Goal: Transaction & Acquisition: Purchase product/service

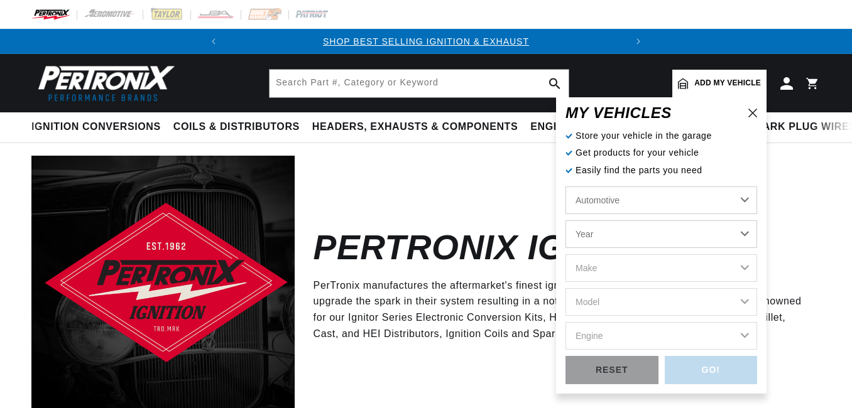
select select "1973"
click at [566, 221] on select "Year 2026 2025 2024 2023 2022 2021 2020 2019 2018 2017 2016 2015 2014 2013 2012…" at bounding box center [662, 235] width 192 height 28
select select "1973"
click at [605, 267] on select "Make Alfa Romeo American Motors Aston Martin Audi Austin Avanti Bentley BMW Bui…" at bounding box center [662, 269] width 192 height 28
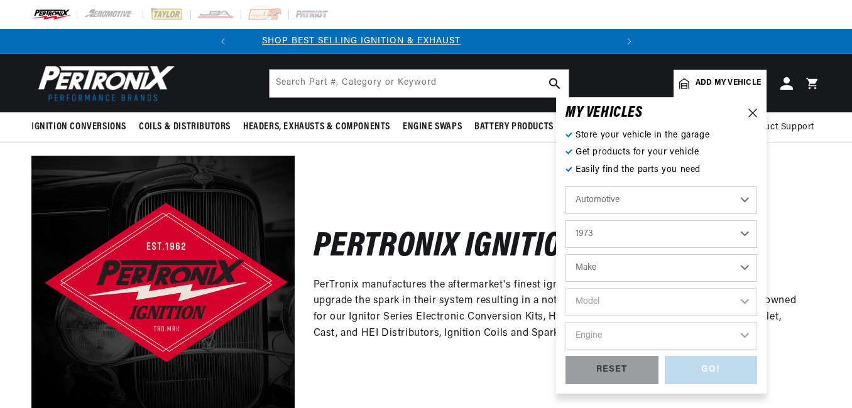
scroll to position [0, 400]
select select "Volkswagen"
click at [566, 255] on select "Make Alfa Romeo American Motors Aston Martin Audi Austin Avanti Bentley BMW Bui…" at bounding box center [662, 269] width 192 height 28
select select "Volkswagen"
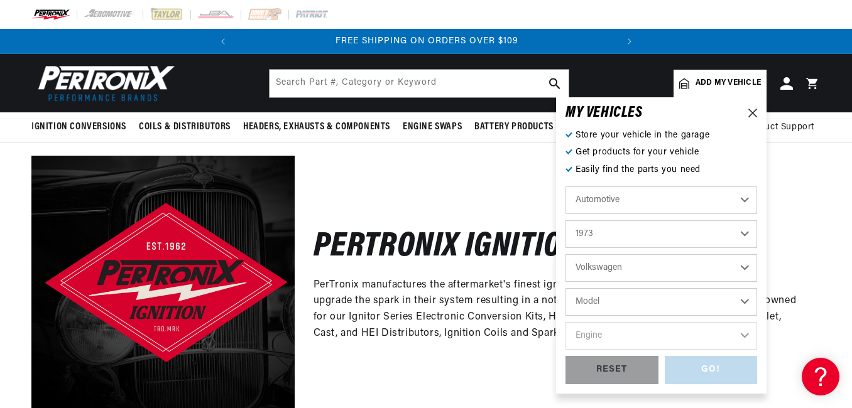
scroll to position [0, 0]
click at [605, 305] on select "Model 412 Beetle Fastback Karmann Ghia Squareback Super Beetle Thing" at bounding box center [662, 302] width 192 height 28
select select "Thing"
click at [566, 288] on select "Model 412 Beetle Fastback Karmann Ghia Squareback Super Beetle Thing" at bounding box center [662, 302] width 192 height 28
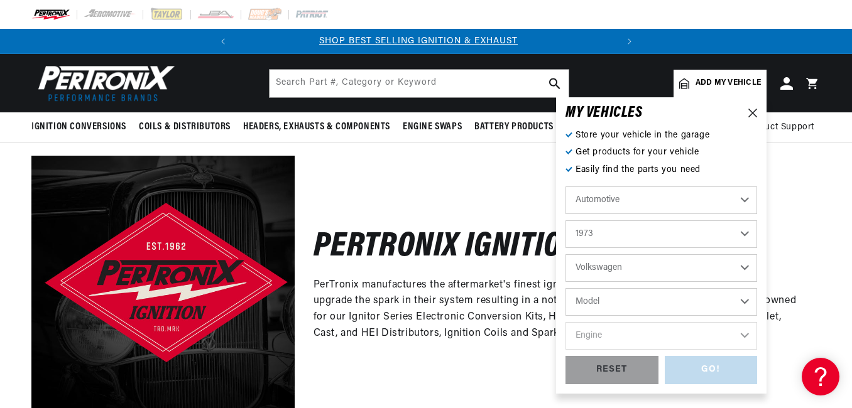
scroll to position [0, 0]
select select "Thing"
click at [719, 338] on select "Engine 1.6L 4" at bounding box center [662, 336] width 192 height 28
select select "1.6L"
click at [566, 322] on select "Engine 1.6L 4" at bounding box center [662, 336] width 192 height 28
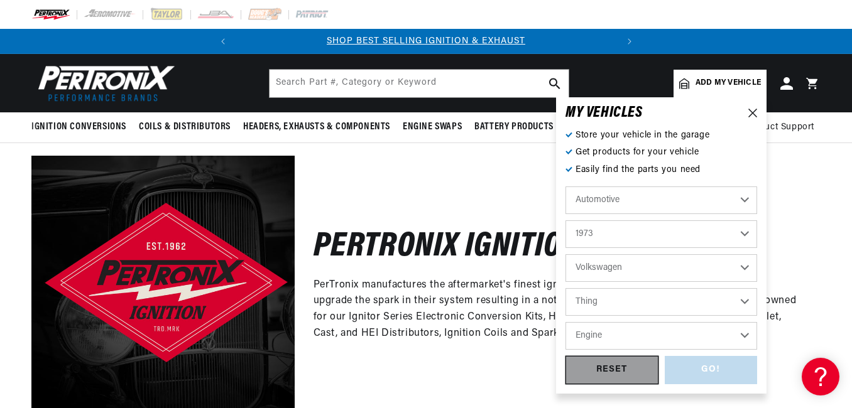
select select "1.6L"
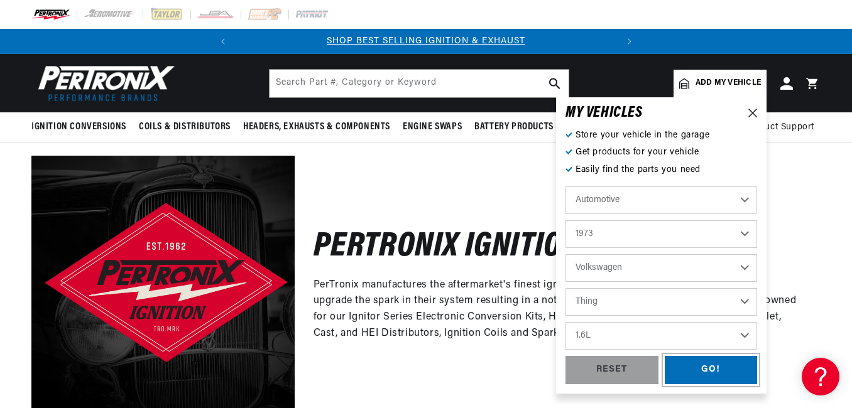
click at [709, 364] on div "GO!" at bounding box center [711, 370] width 93 height 28
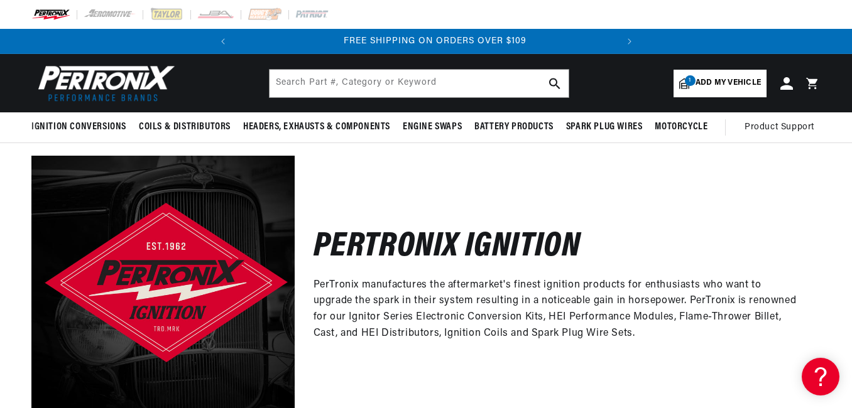
scroll to position [0, 381]
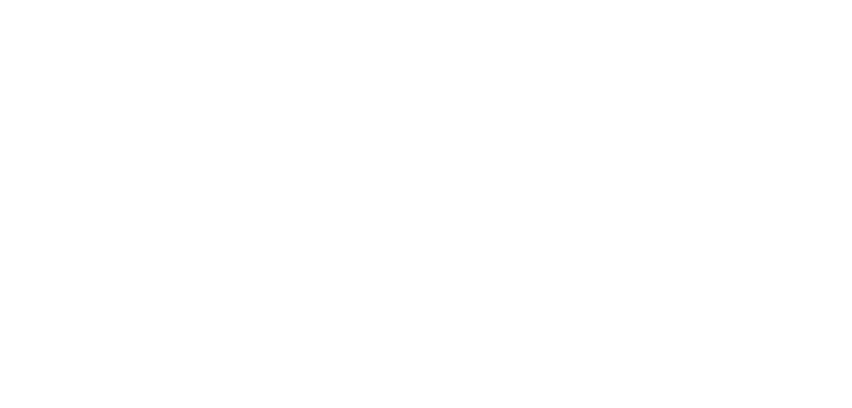
click at [0, 83] on body "Skip to content Your cart Your cart is empty Get the right parts the first time…" at bounding box center [0, 79] width 0 height 158
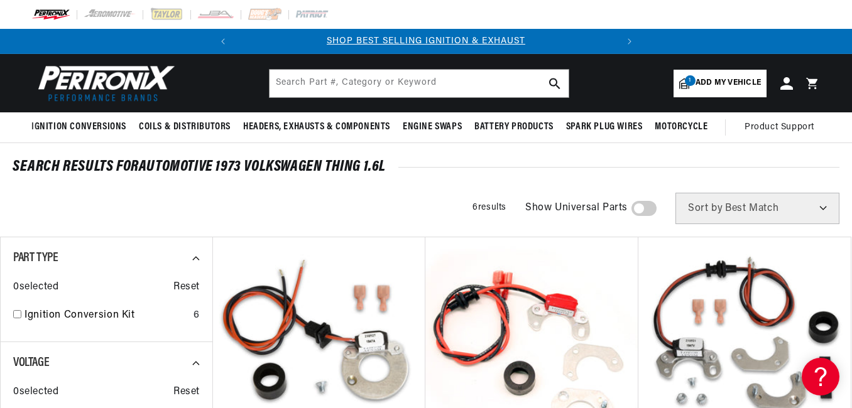
click at [704, 168] on div "SEARCH RESULTS FOR Automotive 1973 Volkswagen Thing 1.6L" at bounding box center [426, 167] width 827 height 13
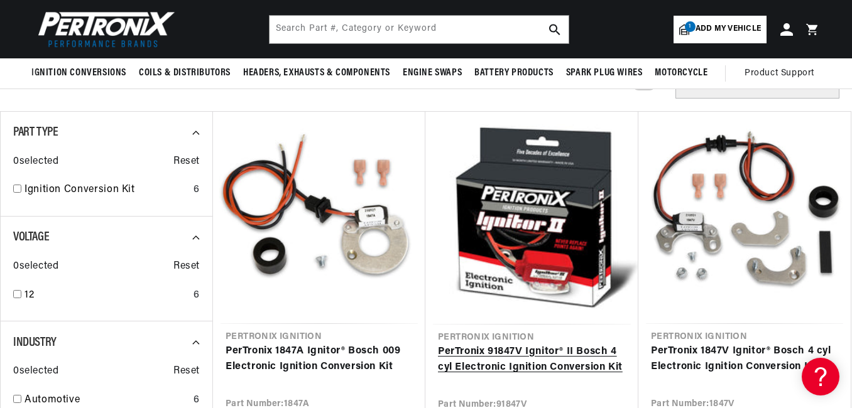
click at [564, 344] on link "PerTronix 91847V Ignitor® II Bosch 4 cyl Electronic Ignition Conversion Kit" at bounding box center [532, 360] width 188 height 32
